Goal: Information Seeking & Learning: Check status

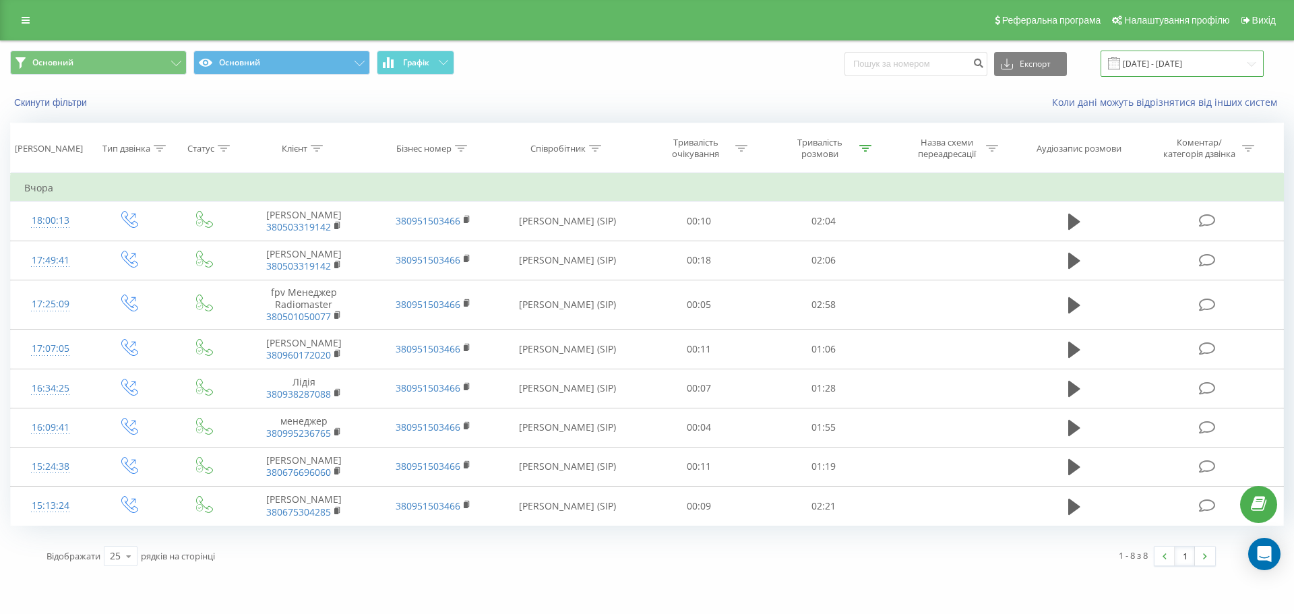
click at [1166, 61] on input "[DATE] - [DATE]" at bounding box center [1182, 64] width 163 height 26
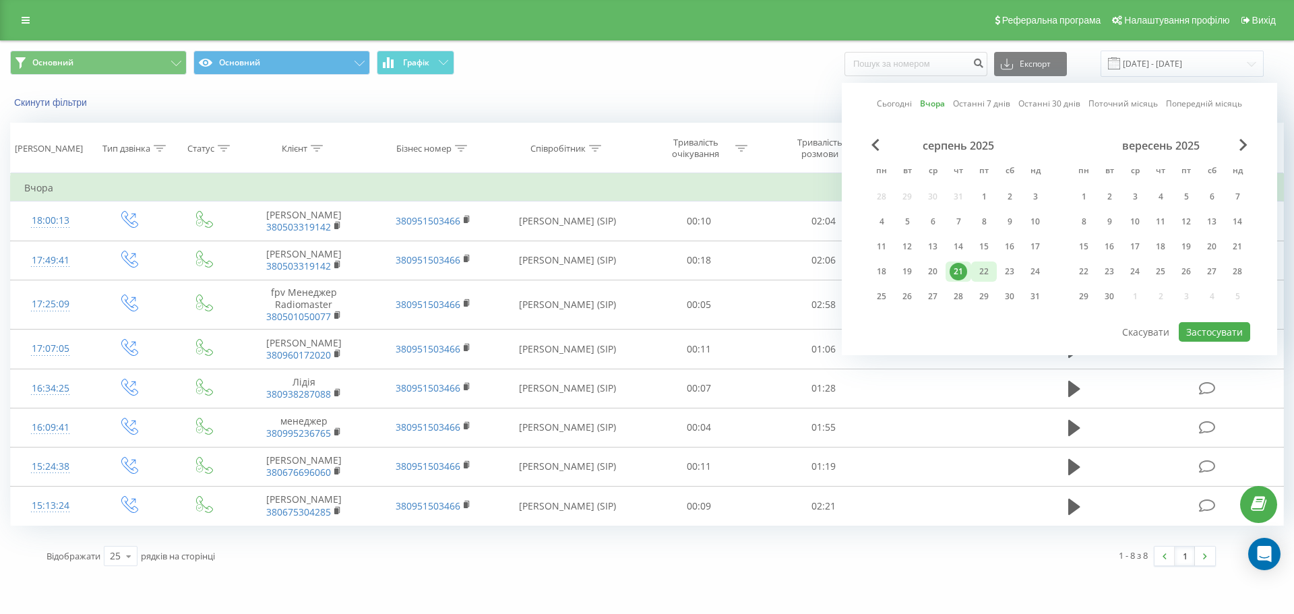
click at [985, 265] on div "22" at bounding box center [984, 272] width 18 height 18
click at [1235, 328] on button "Застосувати" at bounding box center [1214, 332] width 71 height 20
type input "[DATE] - [DATE]"
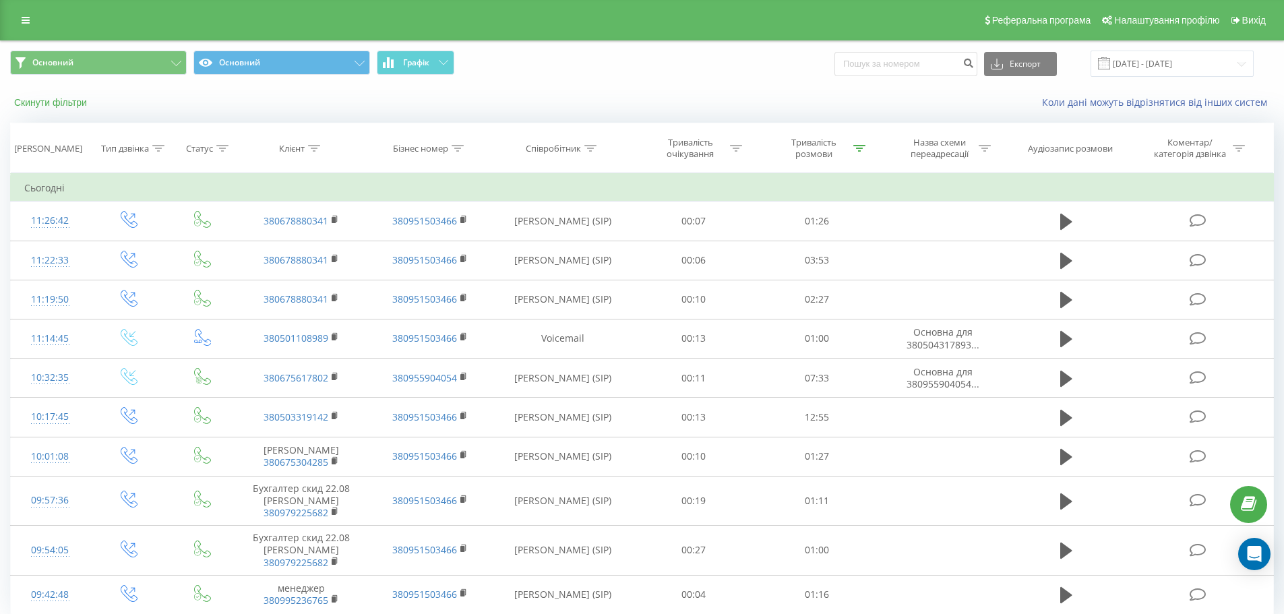
click at [58, 108] on button "Скинути фільтри" at bounding box center [52, 102] width 84 height 12
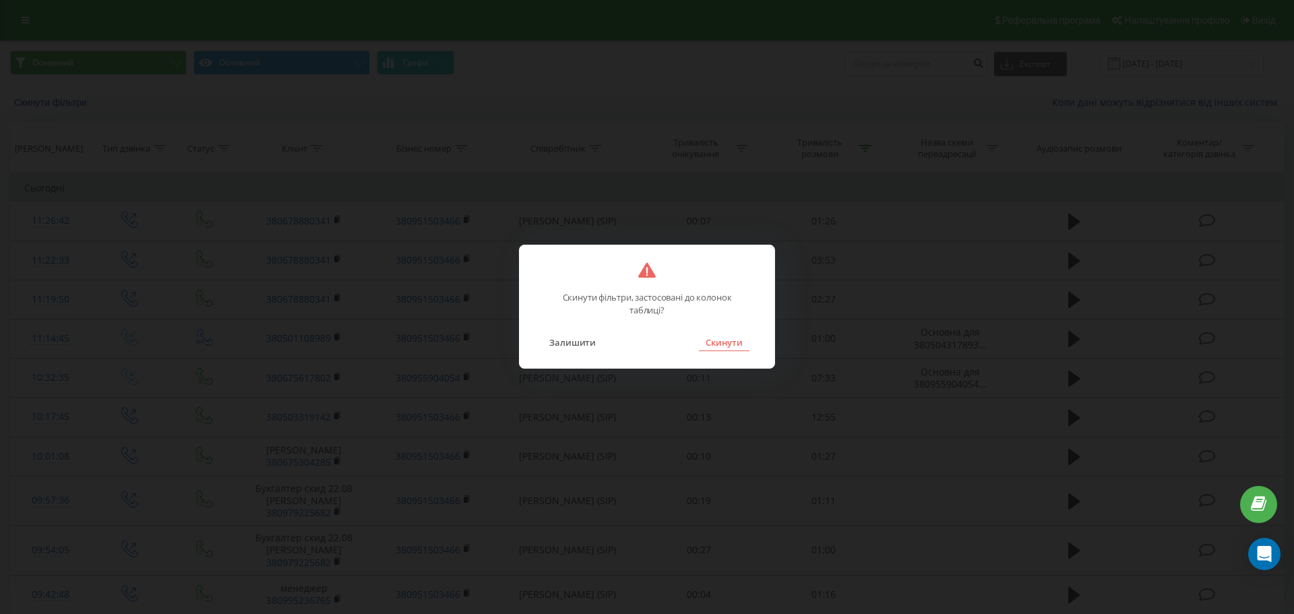
click at [717, 339] on button "Скинути" at bounding box center [724, 343] width 51 height 18
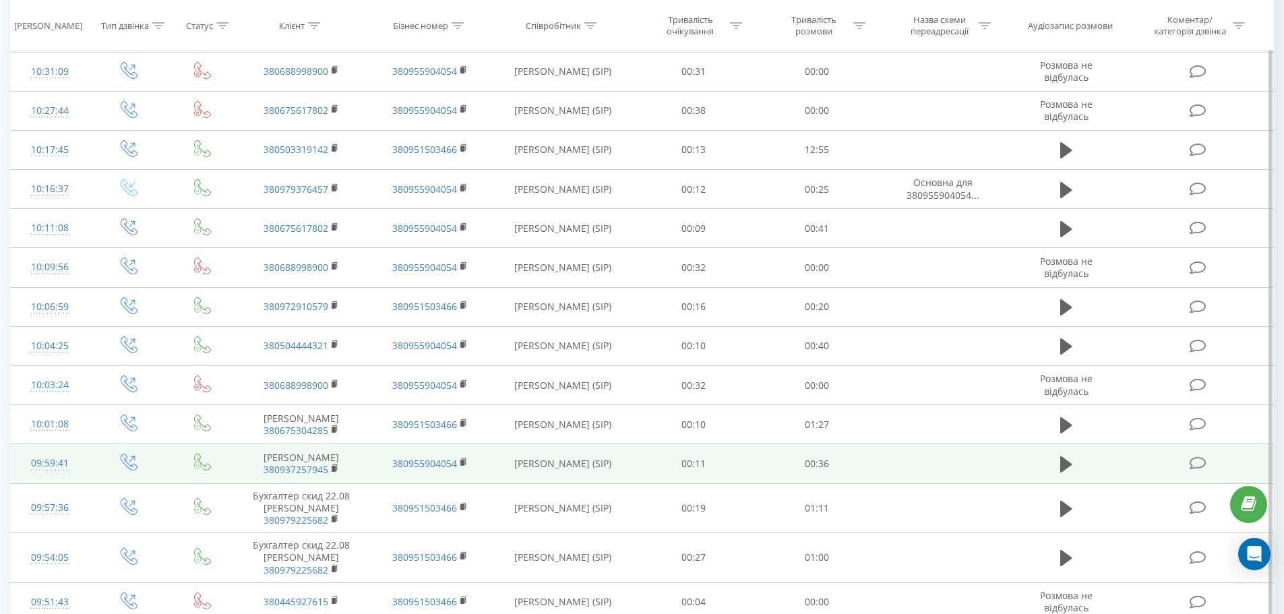
scroll to position [539, 0]
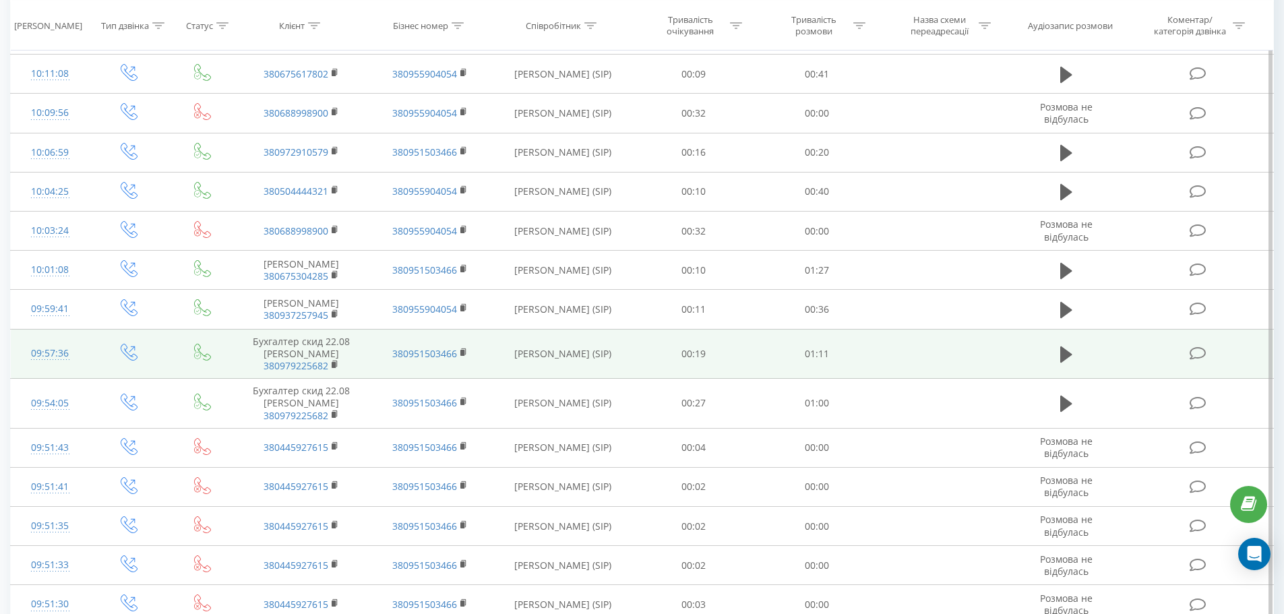
drag, startPoint x: 504, startPoint y: 356, endPoint x: 619, endPoint y: 360, distance: 115.3
click at [619, 360] on td "[PERSON_NAME] (SIP)" at bounding box center [563, 354] width 138 height 50
copy td "[PERSON_NAME] (SIP)"
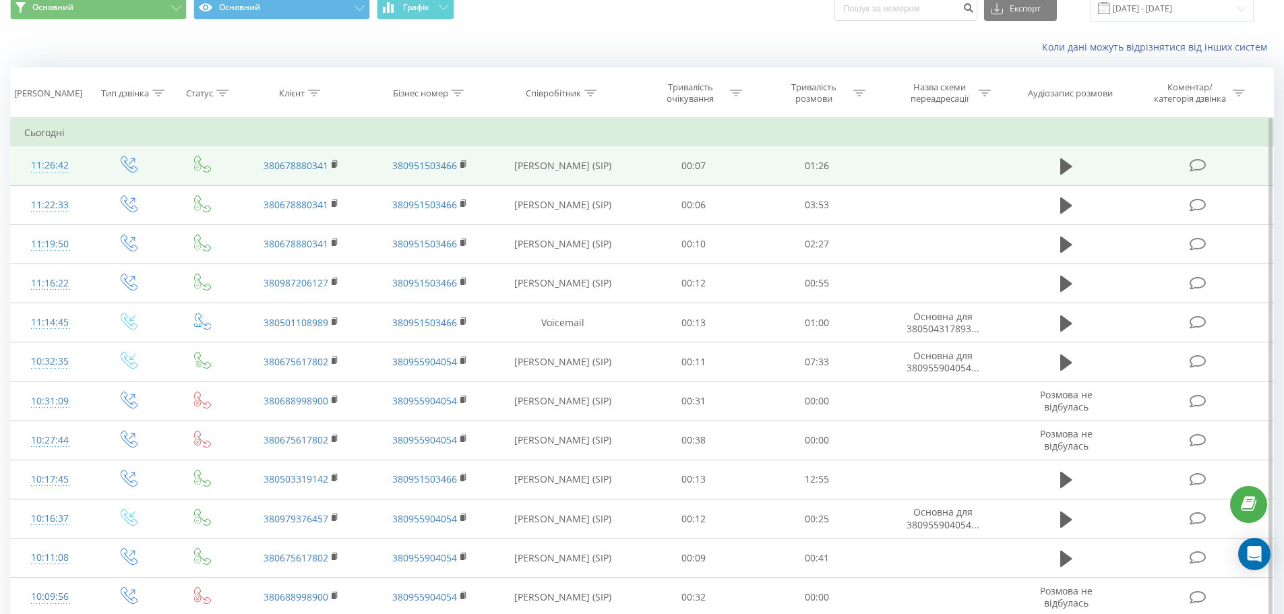
scroll to position [0, 0]
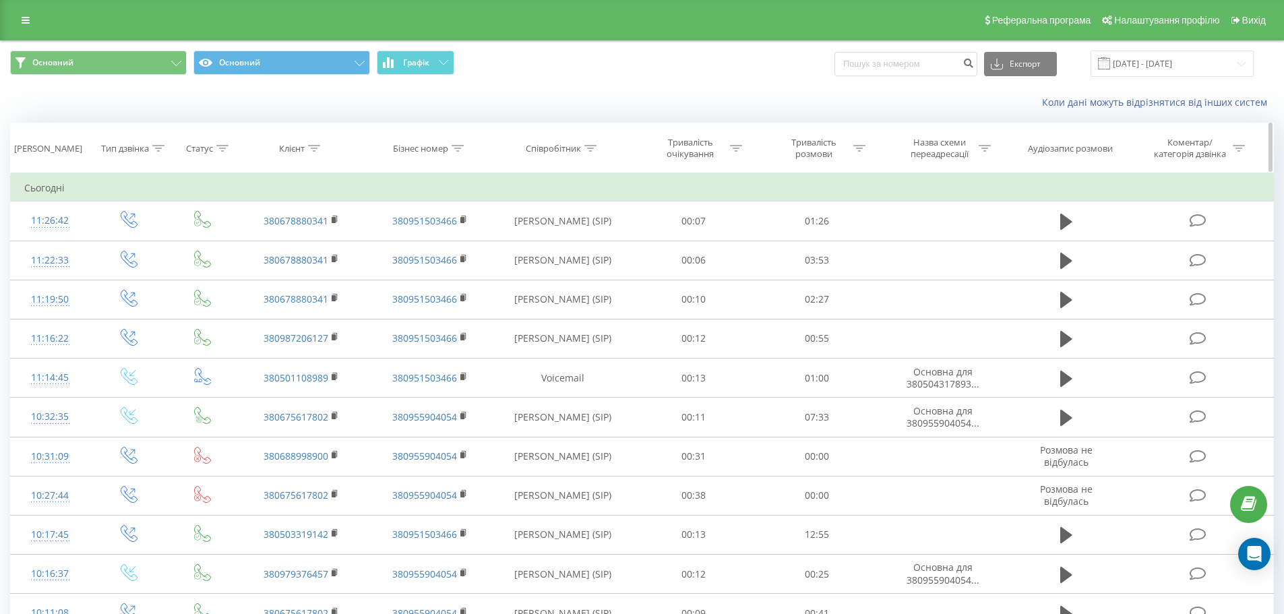
click at [564, 148] on div "Співробітник" at bounding box center [553, 148] width 55 height 11
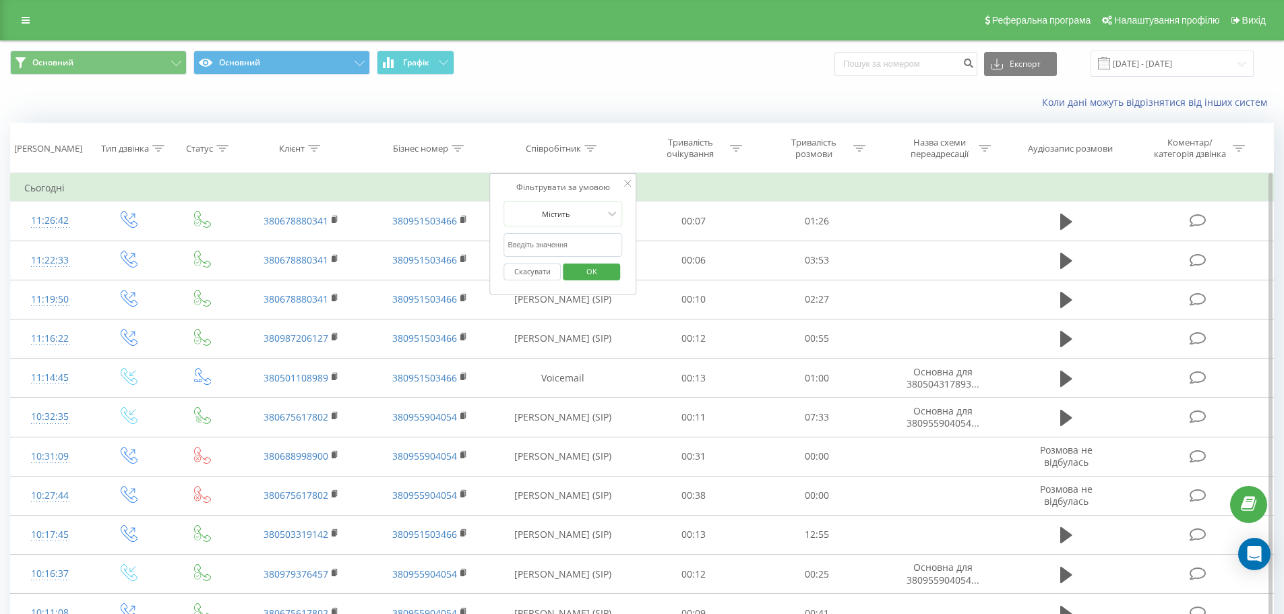
click at [562, 242] on input "text" at bounding box center [563, 245] width 119 height 24
paste input "[PERSON_NAME] (SIP)"
type input "[PERSON_NAME] (SIP)"
click at [593, 272] on span "OK" at bounding box center [592, 271] width 38 height 21
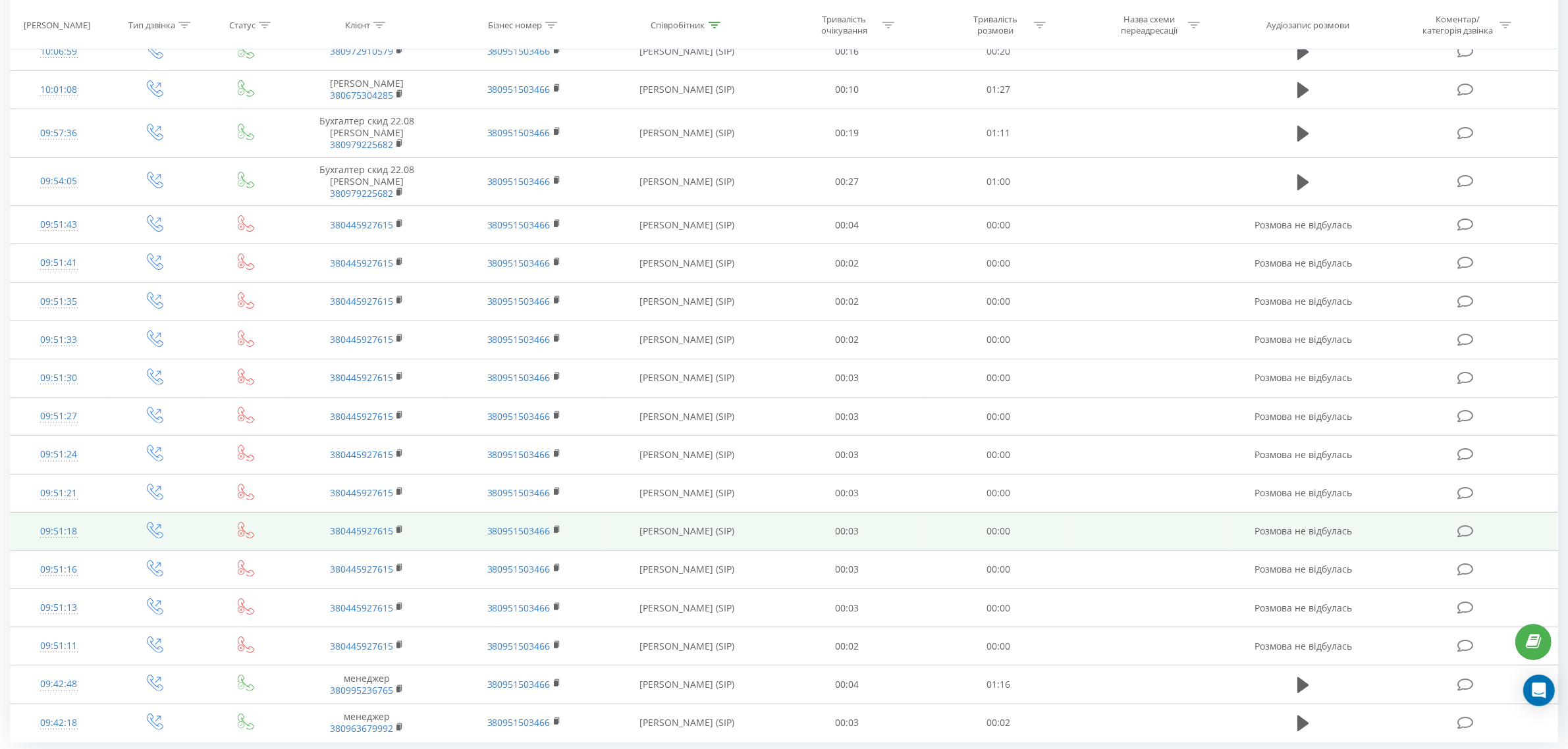
scroll to position [459, 0]
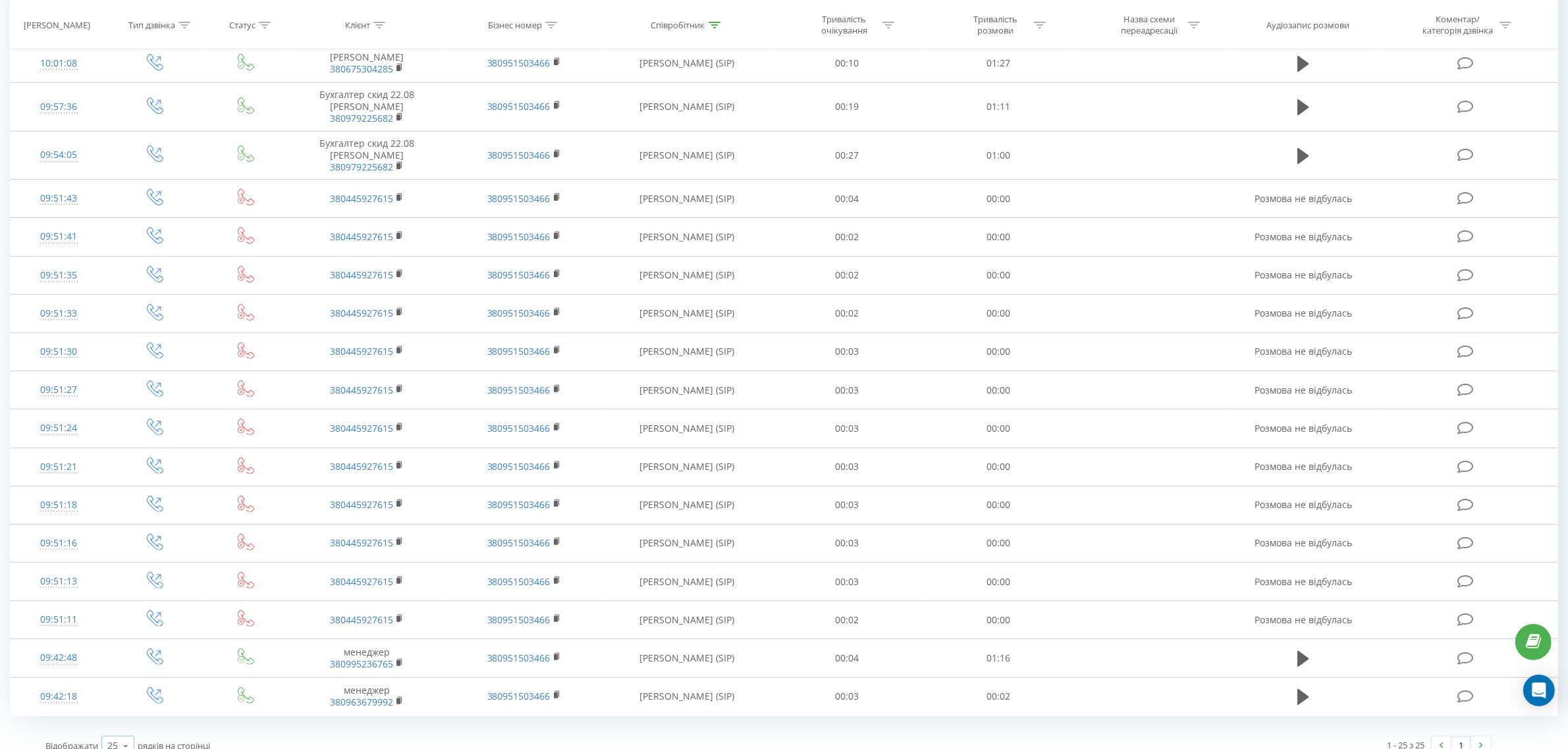
click at [112, 599] on div "25" at bounding box center [112, 745] width 11 height 13
click at [115, 599] on span "10" at bounding box center [112, 670] width 11 height 13
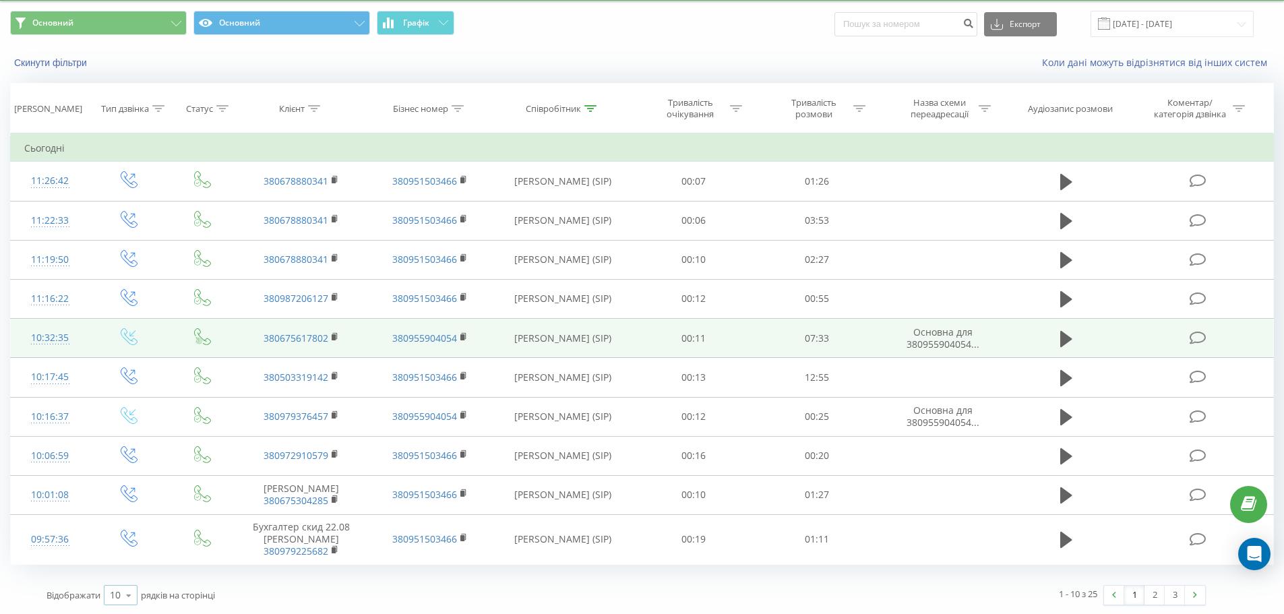
scroll to position [41, 0]
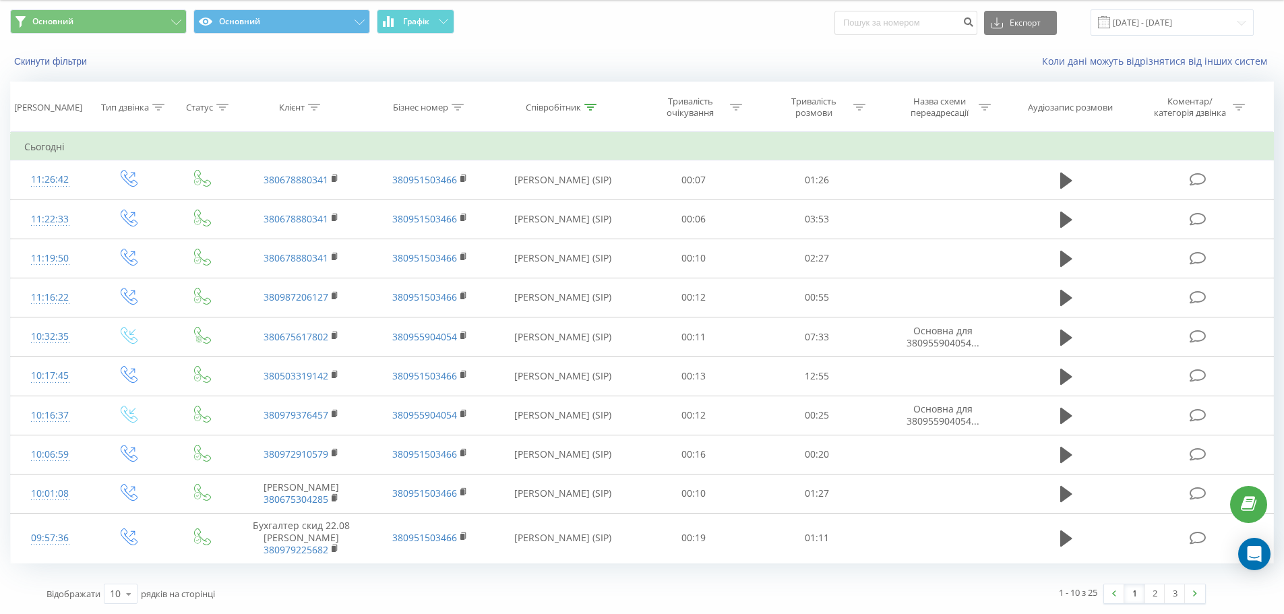
click at [850, 111] on div "Тривалість розмови" at bounding box center [822, 107] width 88 height 23
click at [816, 205] on input "text" at bounding box center [817, 204] width 119 height 24
type input "01:00"
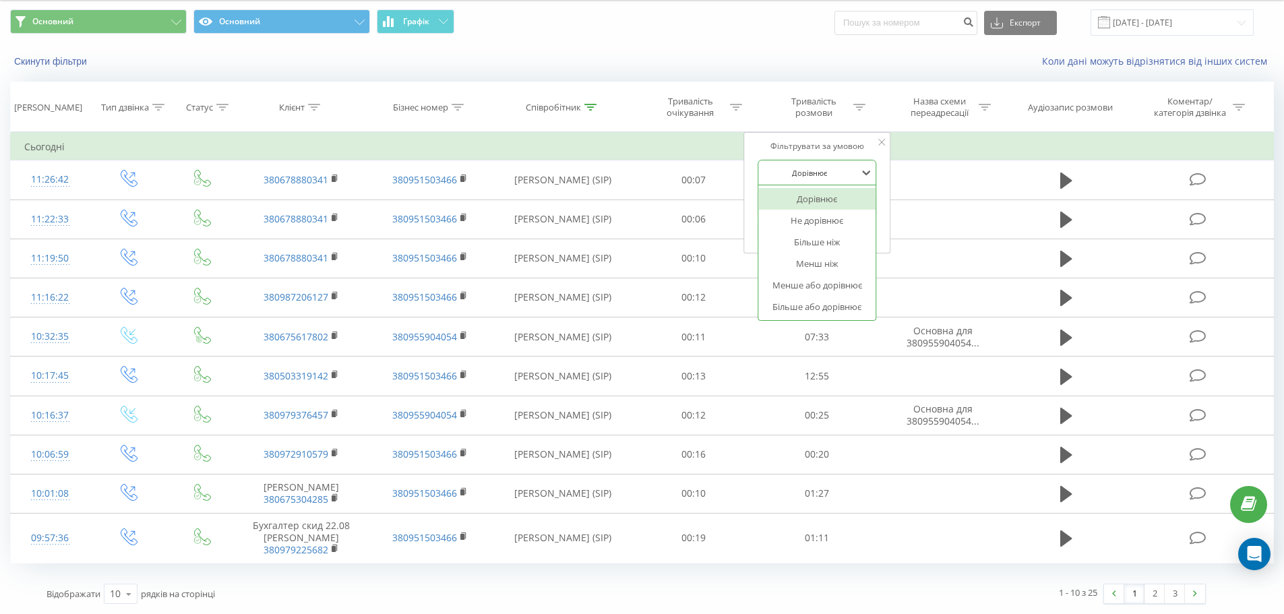
click at [816, 178] on div at bounding box center [810, 173] width 96 height 13
click at [824, 305] on div "Більше або дорівнює" at bounding box center [816, 307] width 117 height 22
click at [847, 235] on span "OK" at bounding box center [846, 230] width 38 height 21
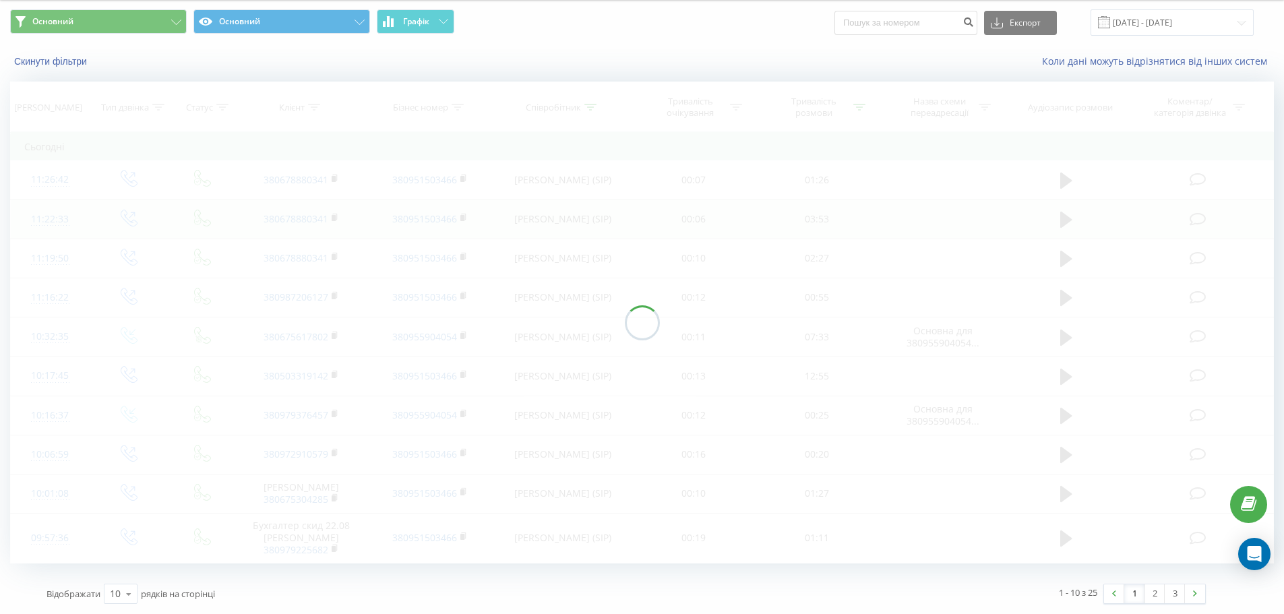
scroll to position [12, 0]
